Goal: Transaction & Acquisition: Purchase product/service

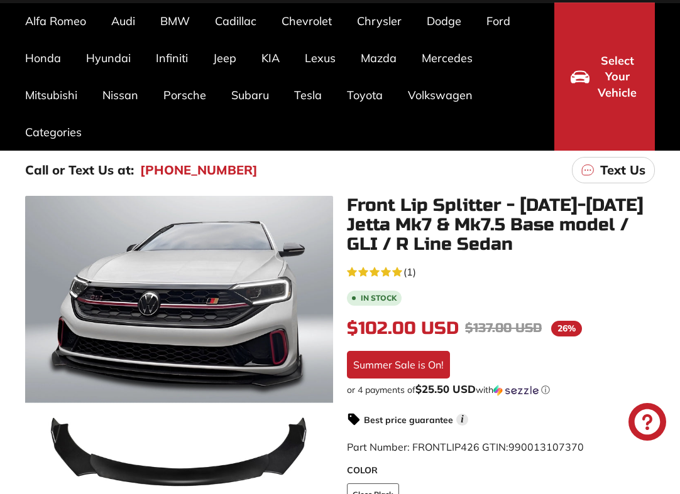
scroll to position [206, 0]
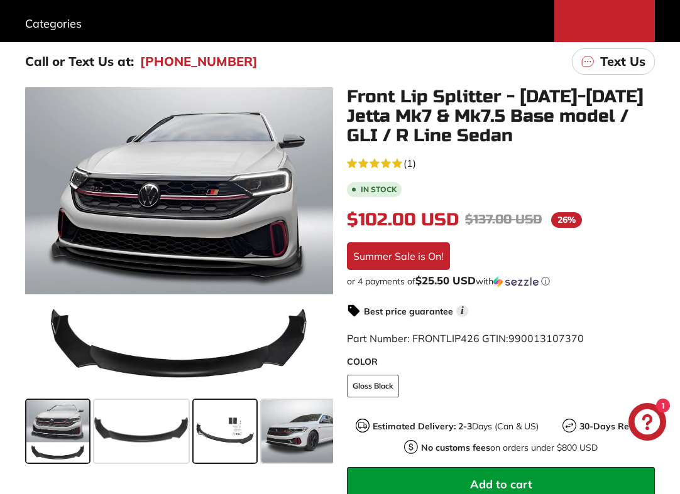
click at [236, 440] on span at bounding box center [224, 431] width 63 height 63
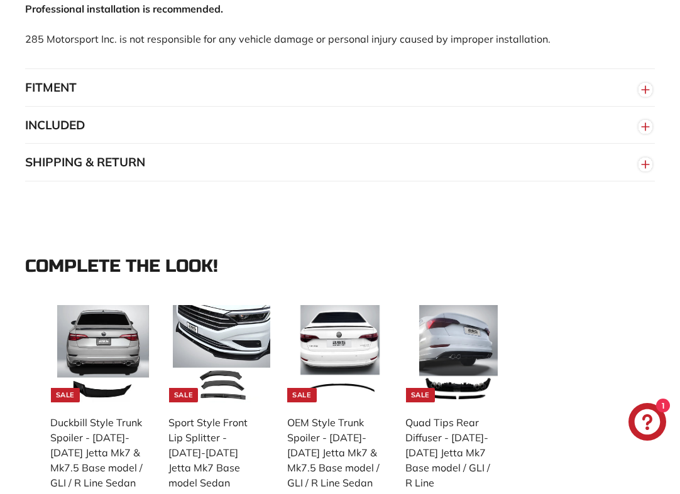
scroll to position [1116, 0]
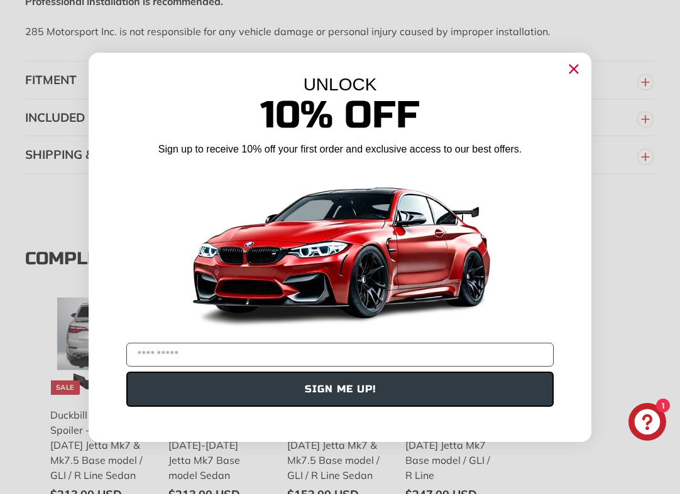
click at [578, 75] on circle "Close dialog" at bounding box center [573, 68] width 19 height 19
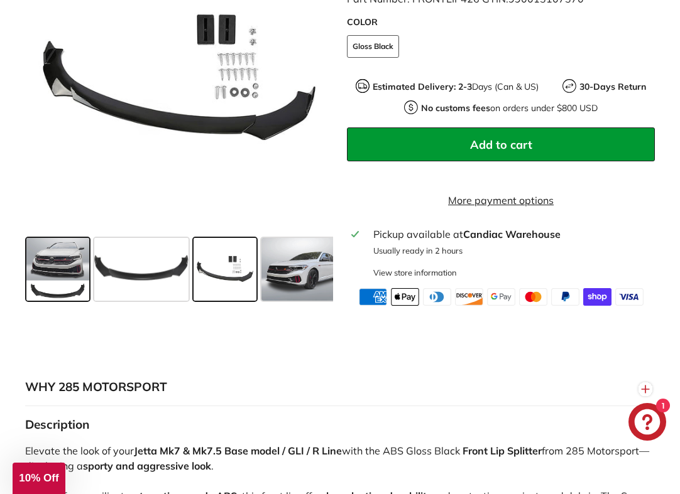
scroll to position [271, 0]
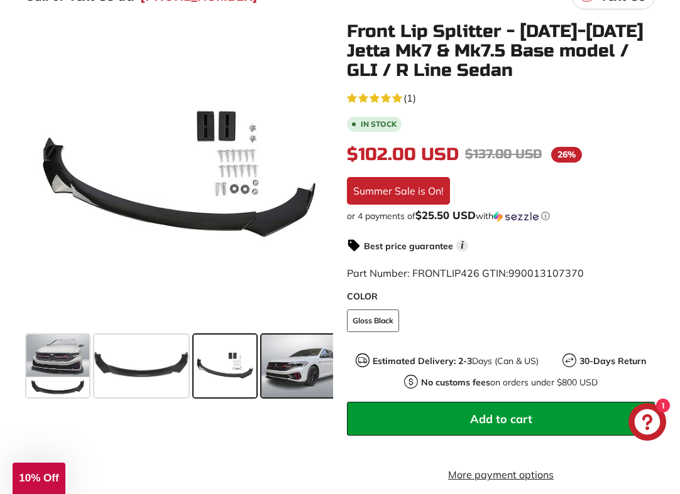
click at [286, 377] on span at bounding box center [300, 366] width 78 height 63
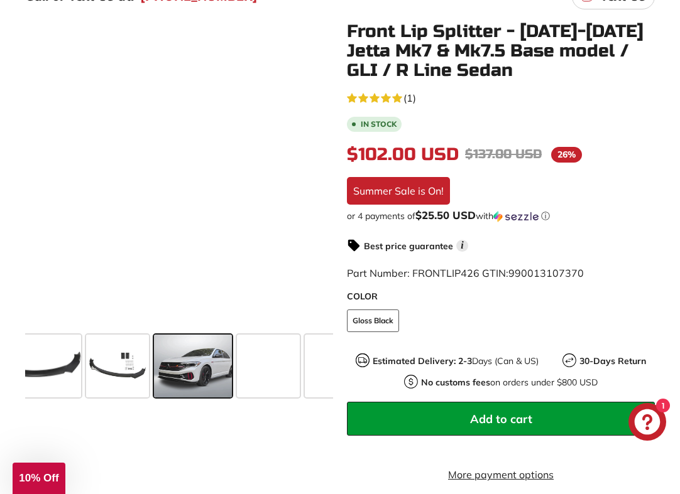
scroll to position [0, 121]
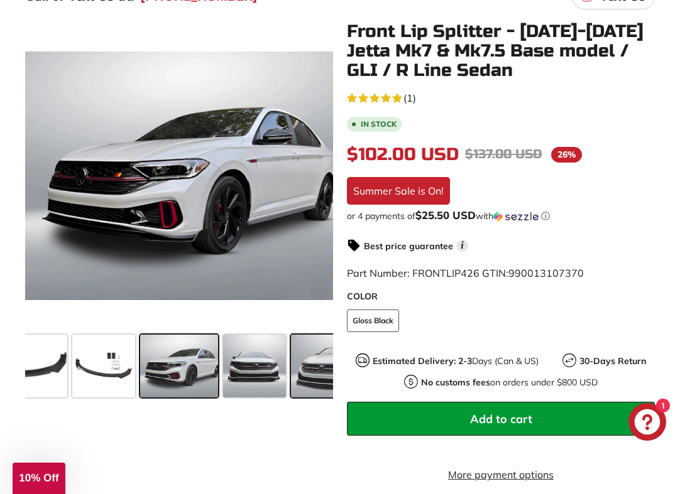
click at [318, 374] on span at bounding box center [328, 366] width 75 height 63
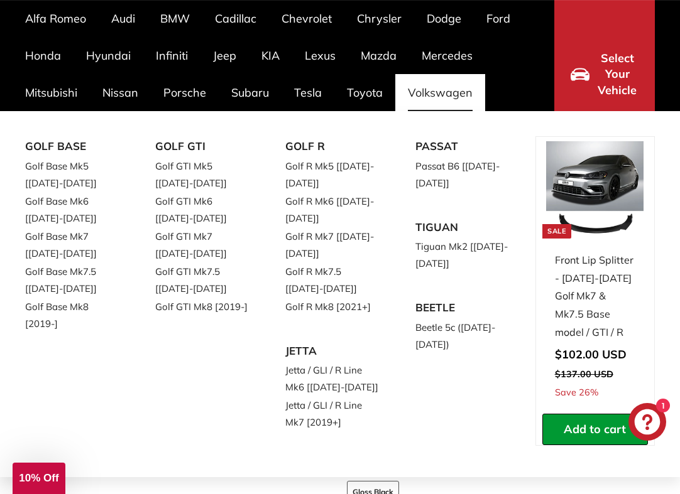
scroll to position [185, 0]
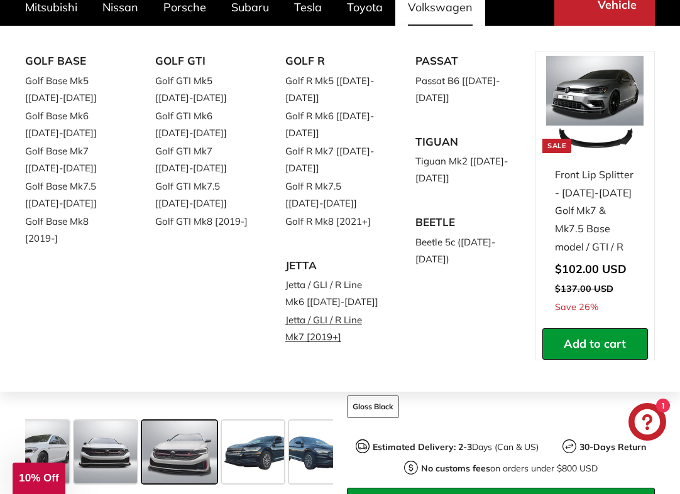
click at [299, 330] on link "Jetta / GLI / R Line Mk7 [2019+]" at bounding box center [332, 328] width 95 height 35
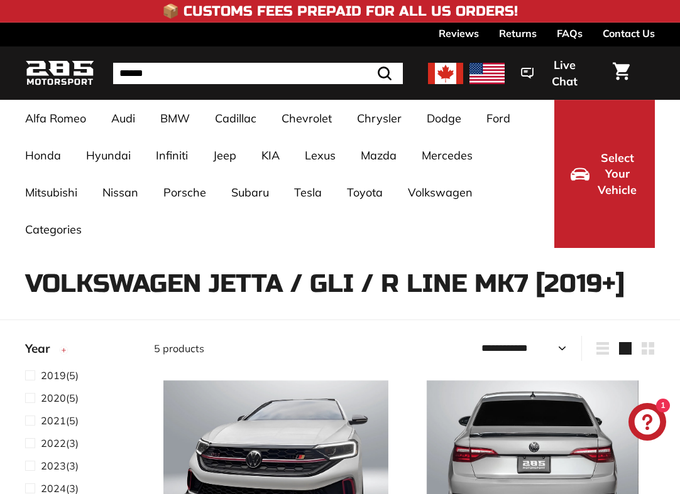
select select "**********"
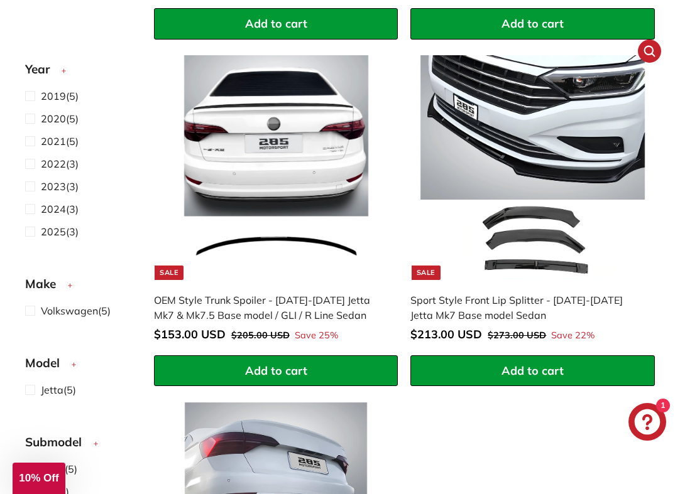
scroll to position [397, 0]
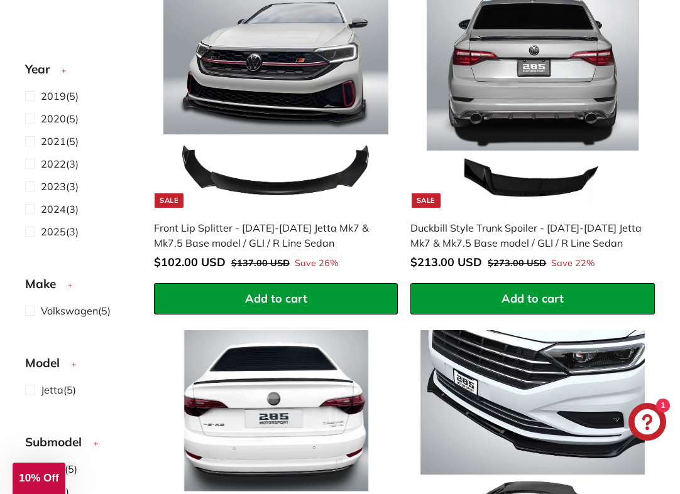
click at [256, 88] on img at bounding box center [275, 96] width 225 height 225
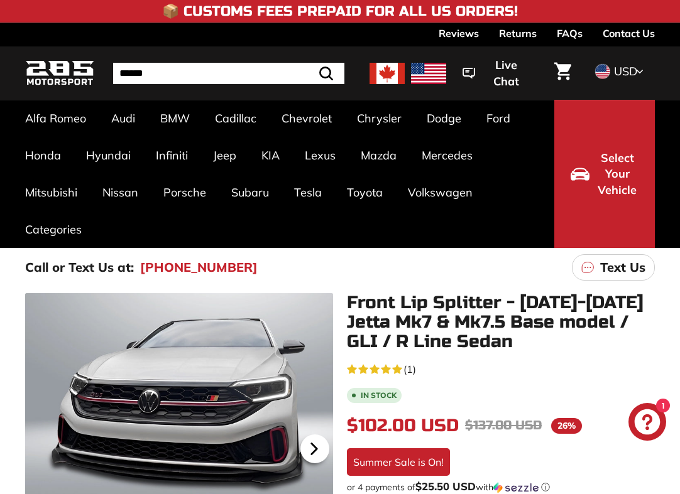
scroll to position [258, 0]
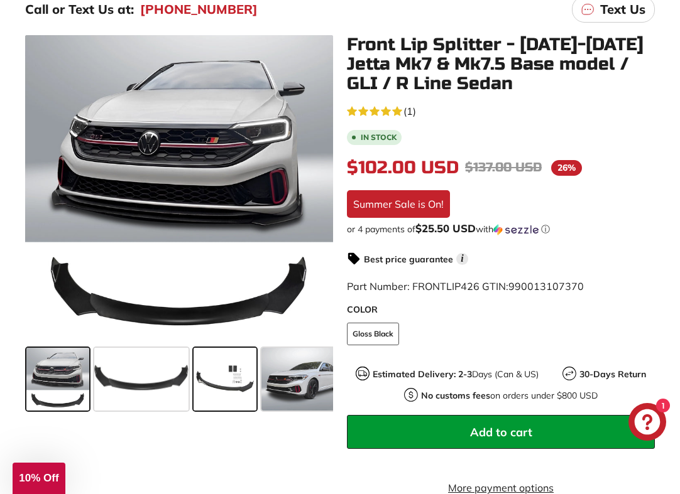
click at [244, 391] on span at bounding box center [224, 379] width 63 height 63
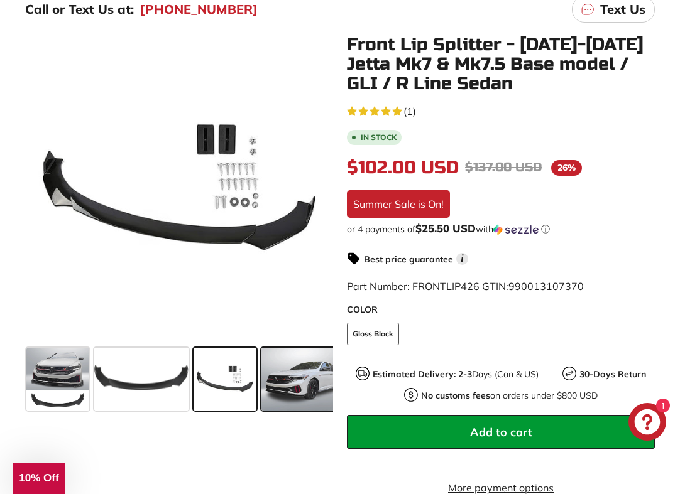
click at [307, 398] on span at bounding box center [300, 379] width 78 height 63
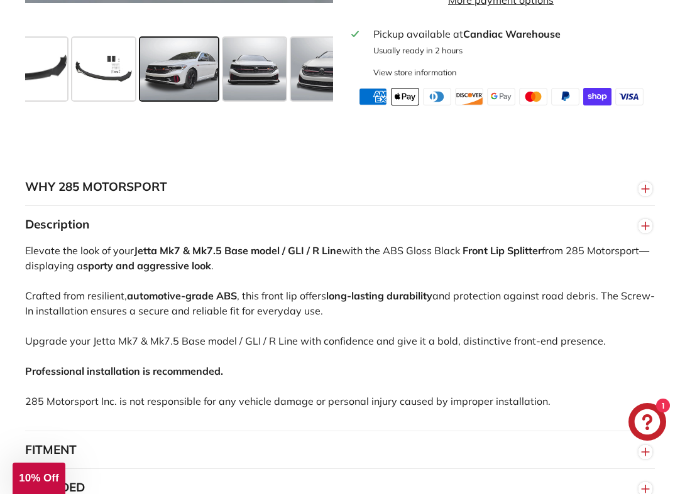
scroll to position [862, 0]
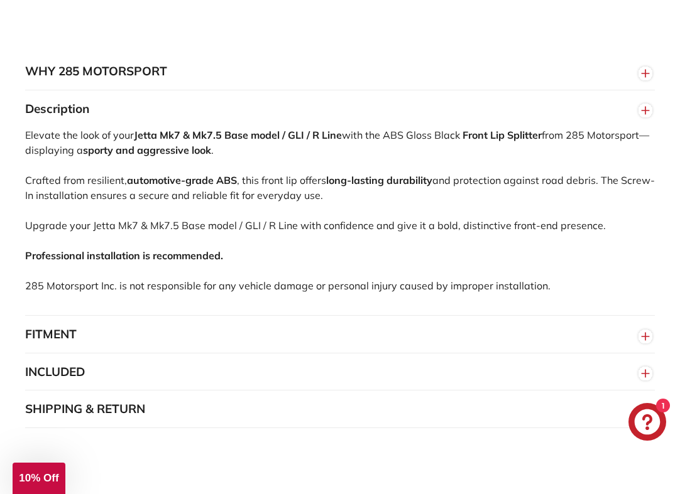
click at [130, 342] on button "FITMENT" at bounding box center [339, 335] width 629 height 38
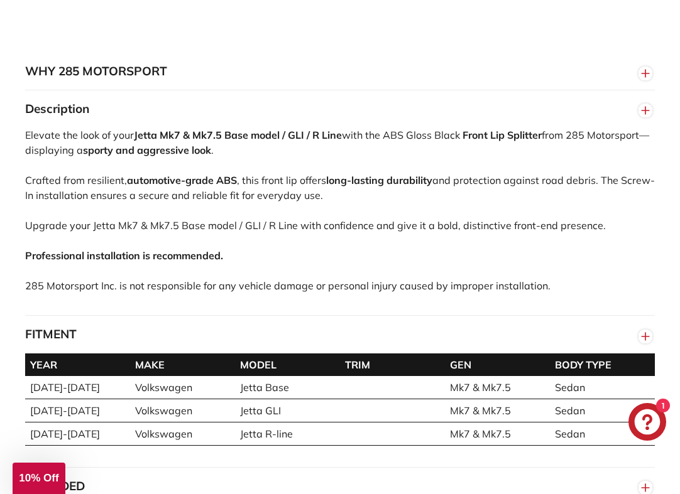
click at [130, 342] on button "FITMENT" at bounding box center [339, 335] width 629 height 38
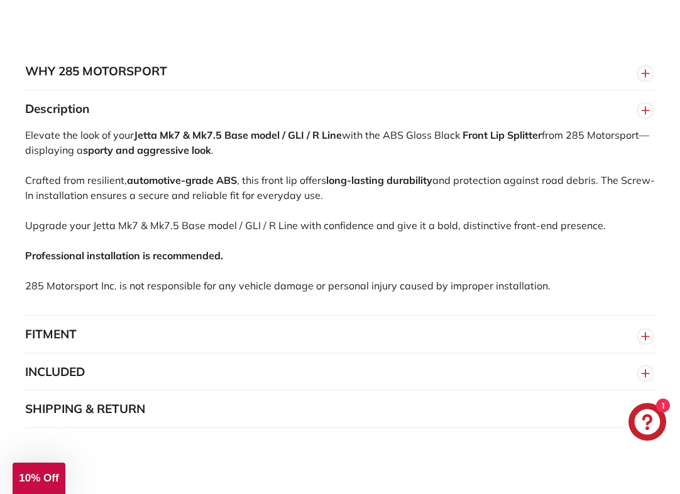
click at [147, 379] on button "INCLUDED" at bounding box center [339, 373] width 629 height 38
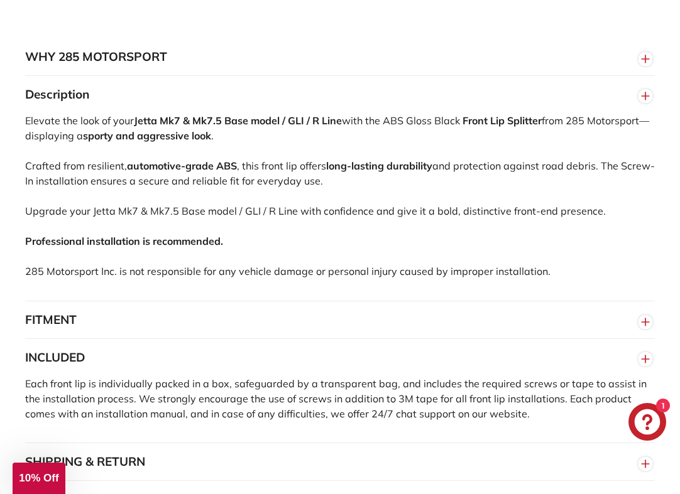
scroll to position [967, 0]
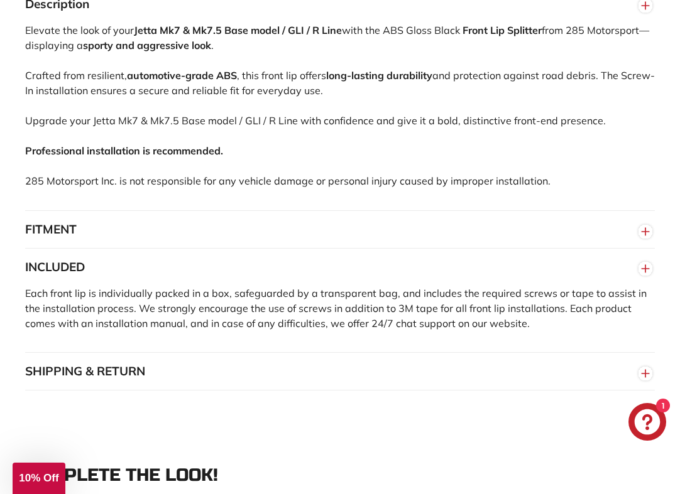
click at [112, 286] on button "INCLUDED" at bounding box center [339, 268] width 629 height 38
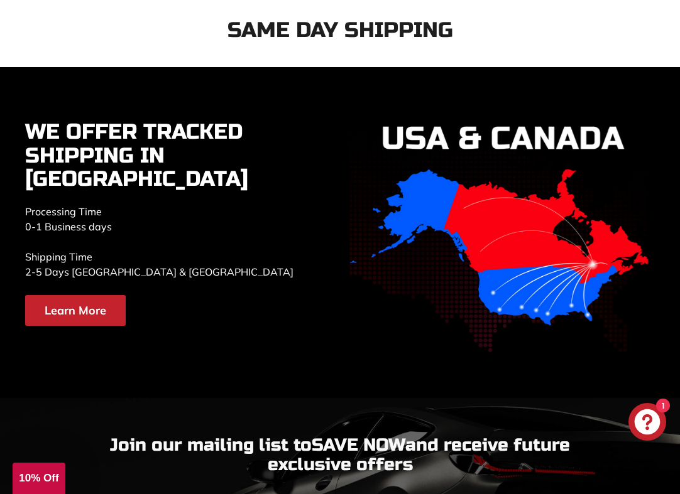
scroll to position [1964, 0]
